Goal: Task Accomplishment & Management: Manage account settings

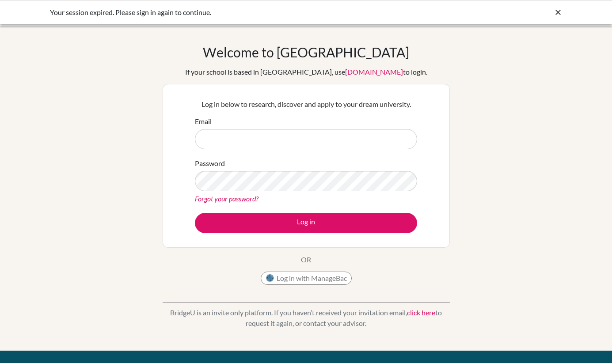
click at [225, 130] on input "Email" at bounding box center [306, 139] width 222 height 20
type input "[EMAIL_ADDRESS][DOMAIN_NAME]"
click at [557, 17] on div at bounding box center [558, 12] width 9 height 11
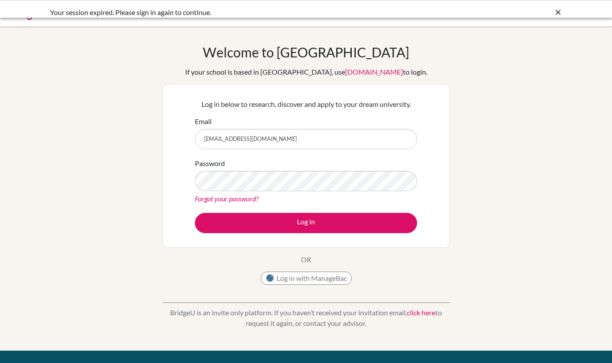
click at [559, 6] on div "Your session expired. Please sign in again to continue." at bounding box center [306, 12] width 612 height 24
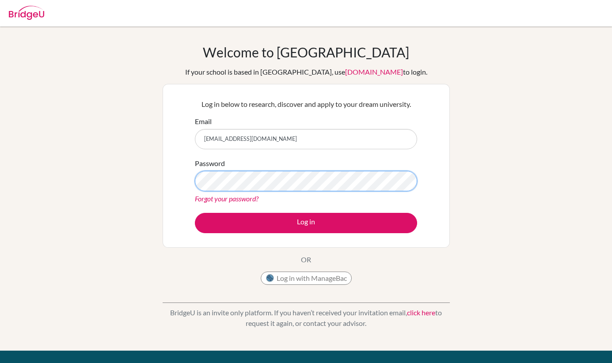
click at [195, 213] on button "Log in" at bounding box center [306, 223] width 222 height 20
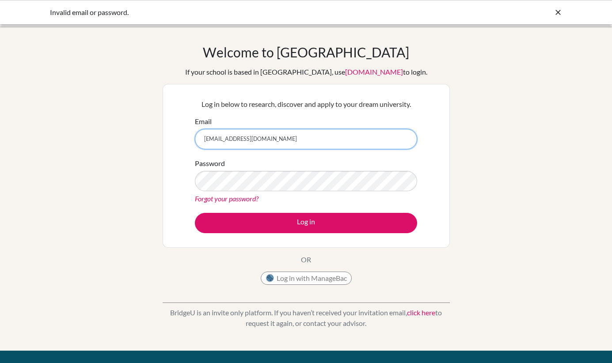
drag, startPoint x: 307, startPoint y: 141, endPoint x: 113, endPoint y: 133, distance: 194.2
click at [113, 133] on div "Welcome to BridgeU If your school is based in China, use app.bridge-u.com.cn to…" at bounding box center [306, 188] width 612 height 289
